Goal: Find specific page/section: Find specific page/section

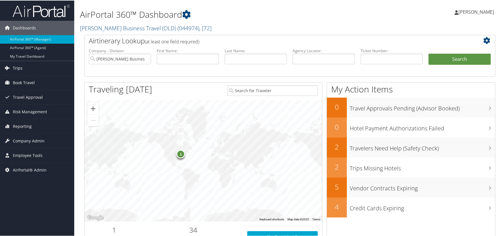
click at [20, 69] on span "Trips" at bounding box center [18, 68] width 10 height 14
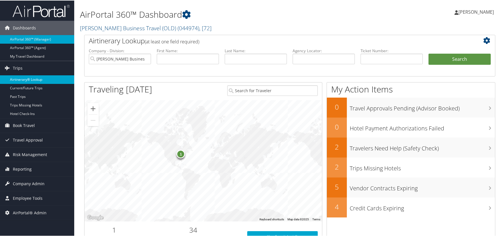
click at [49, 80] on link "Airtinerary® Lookup" at bounding box center [37, 79] width 74 height 9
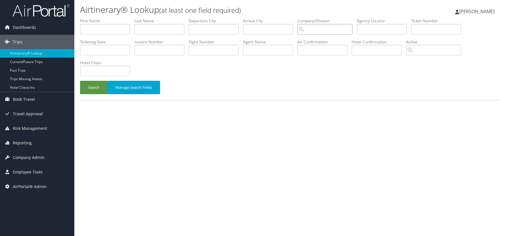
click at [314, 31] on input "search" at bounding box center [324, 29] width 55 height 11
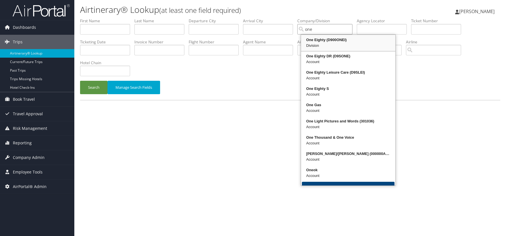
click at [317, 39] on div "One Eighty (D900ONEI)" at bounding box center [348, 40] width 93 height 6
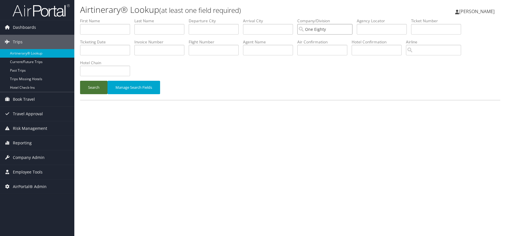
type input "One Eighty"
click at [97, 91] on button "Search" at bounding box center [93, 87] width 27 height 13
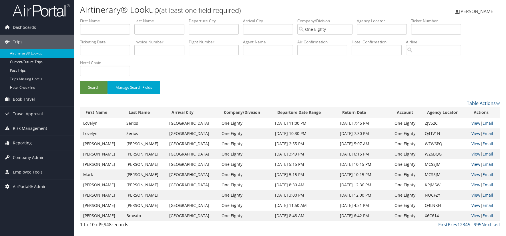
click at [400, 84] on div "Search Manage Search Fields" at bounding box center [290, 90] width 428 height 19
click at [32, 205] on div "Dashboards AirPortal 360™ (Manager) AirPortal 360™ (Agent) My Travel Dashboard …" at bounding box center [253, 118] width 506 height 236
click at [460, 68] on div "Search Manage Search Fields" at bounding box center [290, 59] width 428 height 82
click at [425, 85] on div "Search Manage Search Fields" at bounding box center [290, 90] width 428 height 19
click at [35, 216] on div "Dashboards AirPortal 360™ (Manager) AirPortal 360™ (Agent) My Travel Dashboard …" at bounding box center [253, 118] width 506 height 236
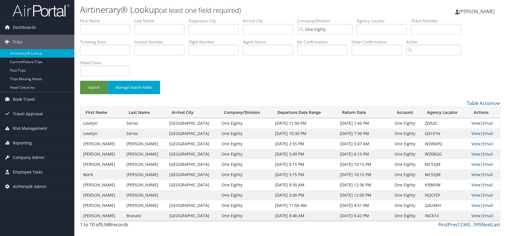
click at [37, 212] on div "Dashboards AirPortal 360™ (Manager) AirPortal 360™ (Agent) My Travel Dashboard …" at bounding box center [253, 118] width 506 height 236
click at [488, 224] on link "Next" at bounding box center [486, 225] width 10 height 6
click at [439, 87] on div "Search Manage Search Fields" at bounding box center [290, 90] width 428 height 19
click at [261, 77] on div "Search Manage Search Fields" at bounding box center [290, 59] width 428 height 82
click at [43, 219] on div "Dashboards AirPortal 360™ (Manager) AirPortal 360™ (Agent) My Travel Dashboard …" at bounding box center [253, 118] width 506 height 236
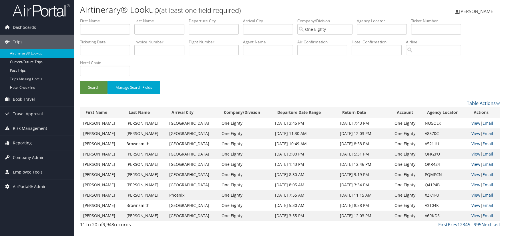
click at [27, 173] on span "Employee Tools" at bounding box center [28, 172] width 30 height 14
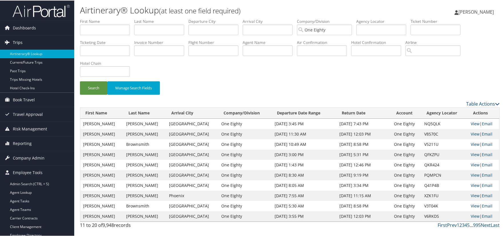
click at [27, 44] on link "Trips" at bounding box center [37, 42] width 74 height 14
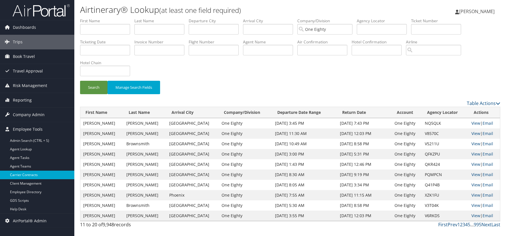
click at [25, 174] on link "Carrier Contracts" at bounding box center [37, 175] width 74 height 9
